Goal: Task Accomplishment & Management: Manage account settings

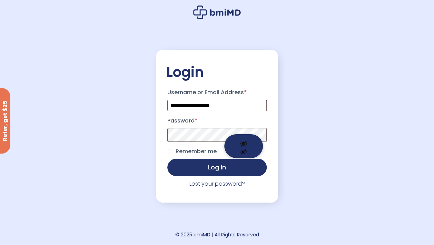
click at [245, 142] on button "Show password" at bounding box center [243, 146] width 39 height 24
click at [199, 152] on span "Remember me" at bounding box center [196, 151] width 41 height 8
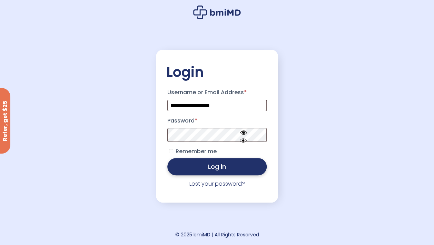
click at [204, 165] on button "Log in" at bounding box center [216, 166] width 99 height 17
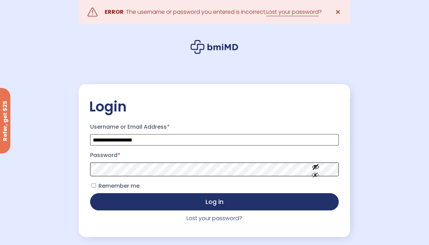
click at [90, 193] on button "Log in" at bounding box center [214, 201] width 249 height 17
click at [199, 221] on link "Lost your password?" at bounding box center [215, 218] width 56 height 8
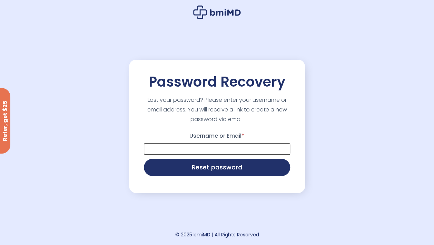
click at [194, 152] on input "Username or Email *" at bounding box center [217, 148] width 146 height 11
type input "**********"
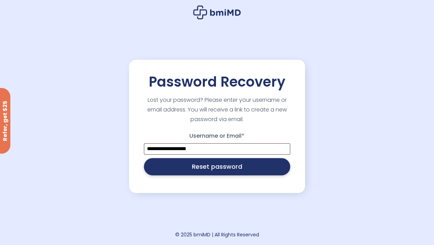
click at [211, 171] on button "Reset password" at bounding box center [217, 166] width 146 height 17
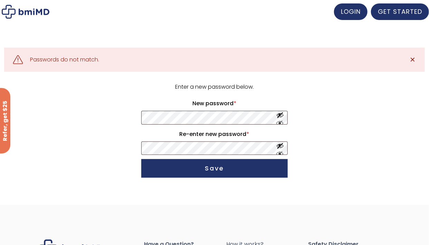
click at [199, 125] on p "New password * Required" at bounding box center [214, 111] width 148 height 29
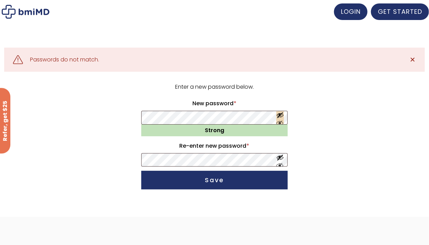
click at [278, 122] on button "Show password" at bounding box center [280, 117] width 8 height 13
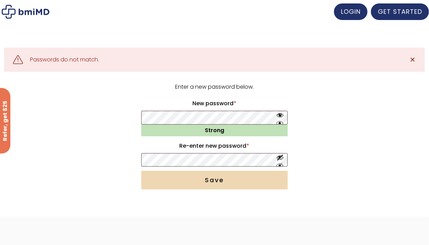
click at [186, 183] on button "Save" at bounding box center [214, 180] width 146 height 19
